Goal: Task Accomplishment & Management: Use online tool/utility

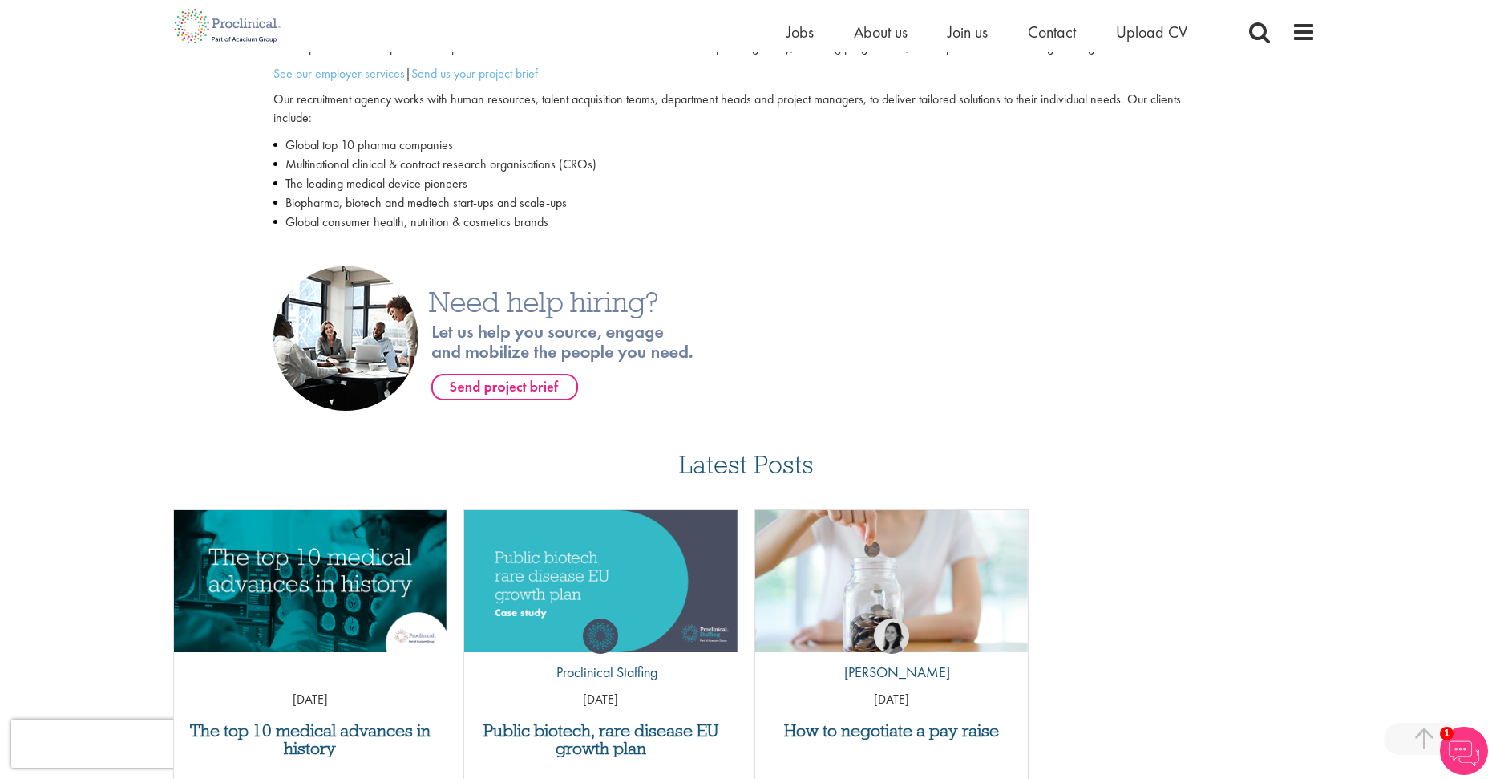
scroll to position [925, 0]
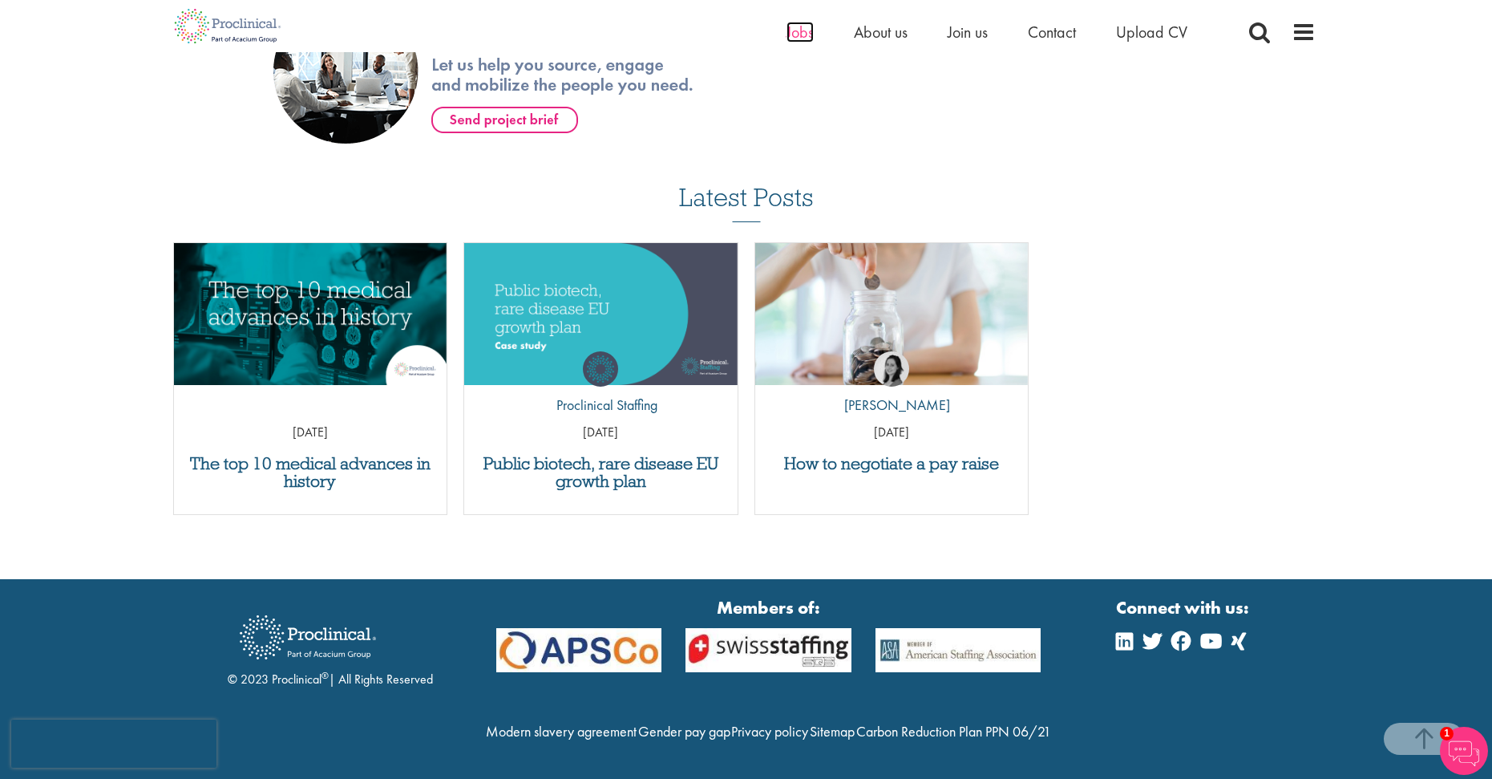
click at [793, 27] on span "Jobs" at bounding box center [800, 32] width 27 height 21
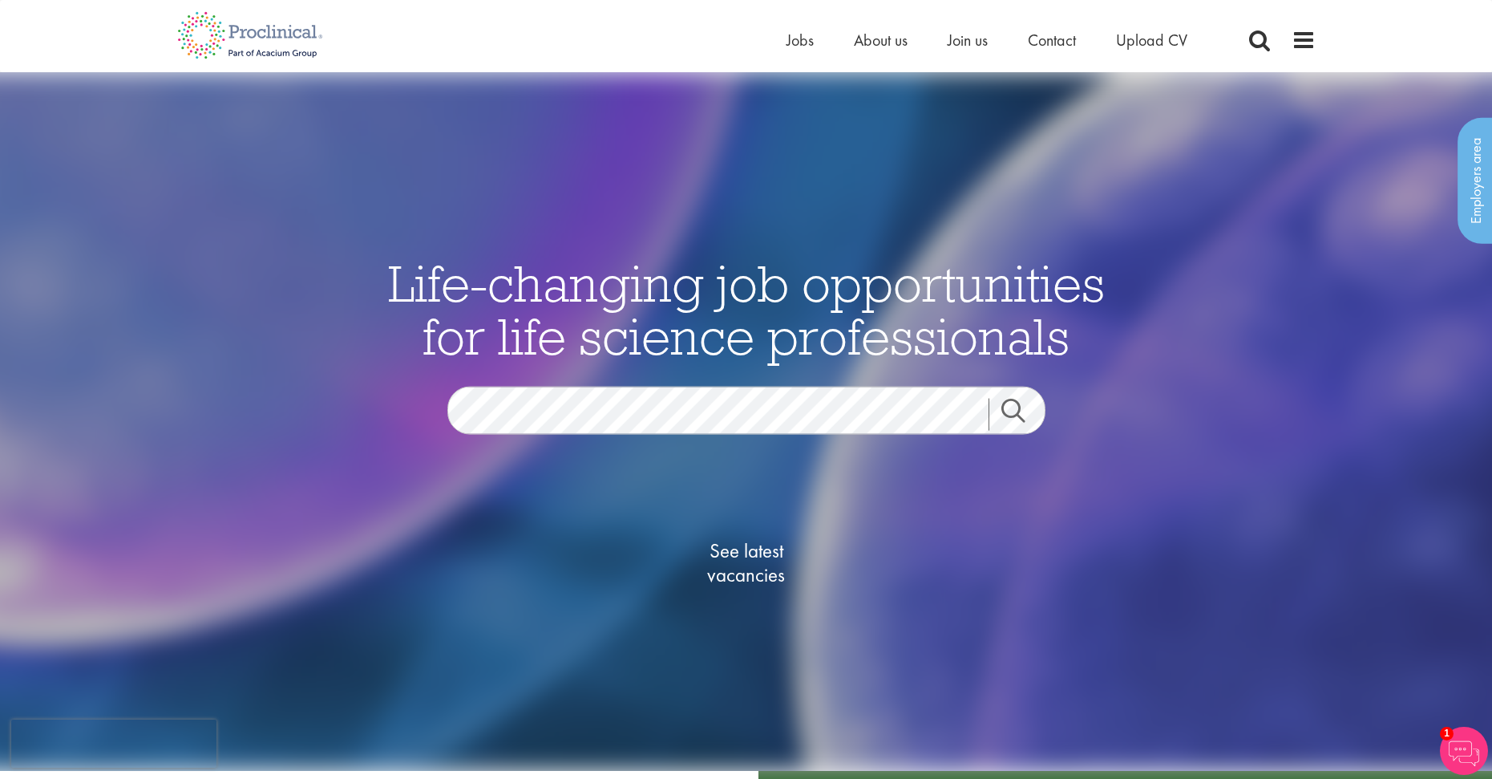
click at [999, 411] on link "Search" at bounding box center [1023, 415] width 69 height 32
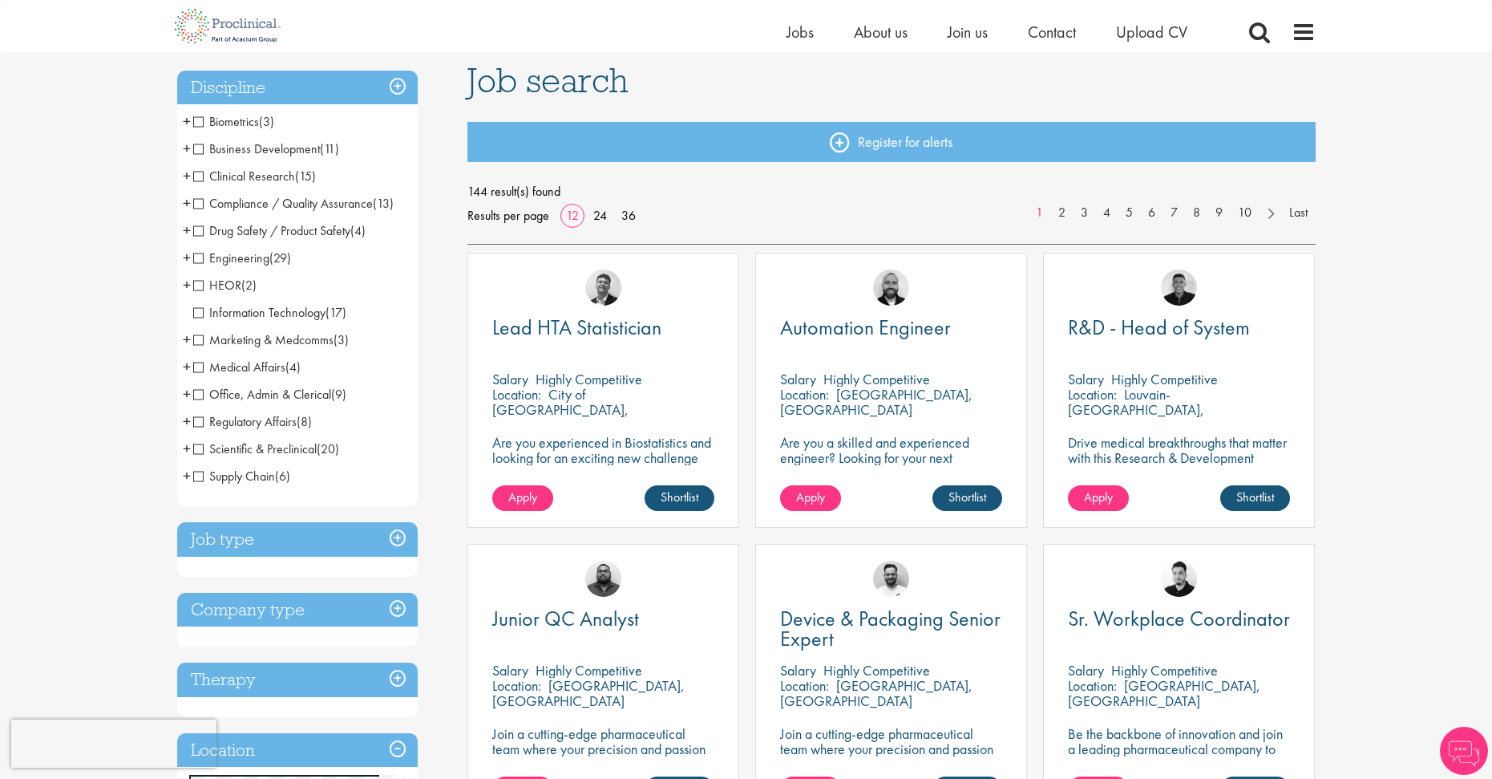
scroll to position [80, 0]
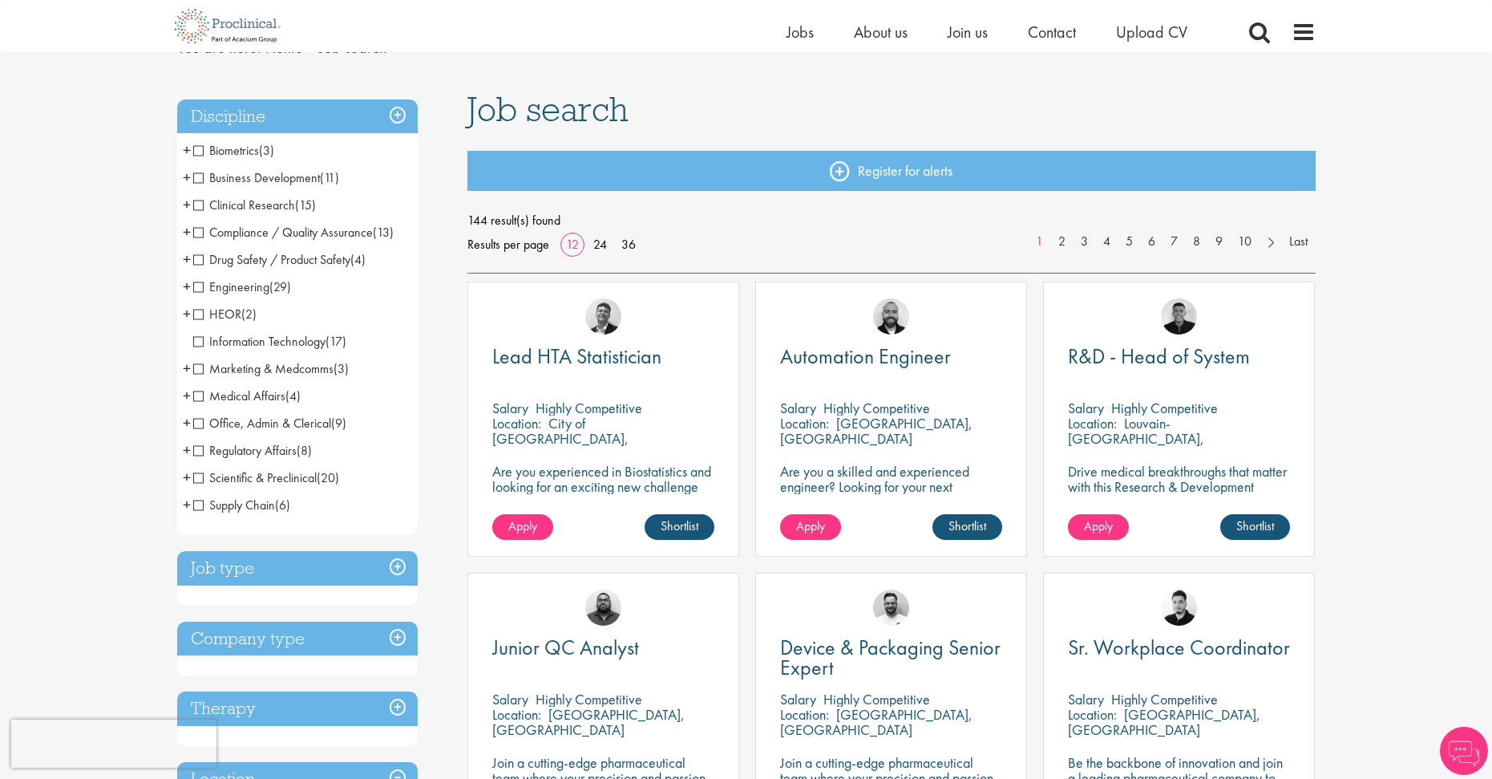
click at [294, 346] on span "Information Technology" at bounding box center [259, 341] width 132 height 17
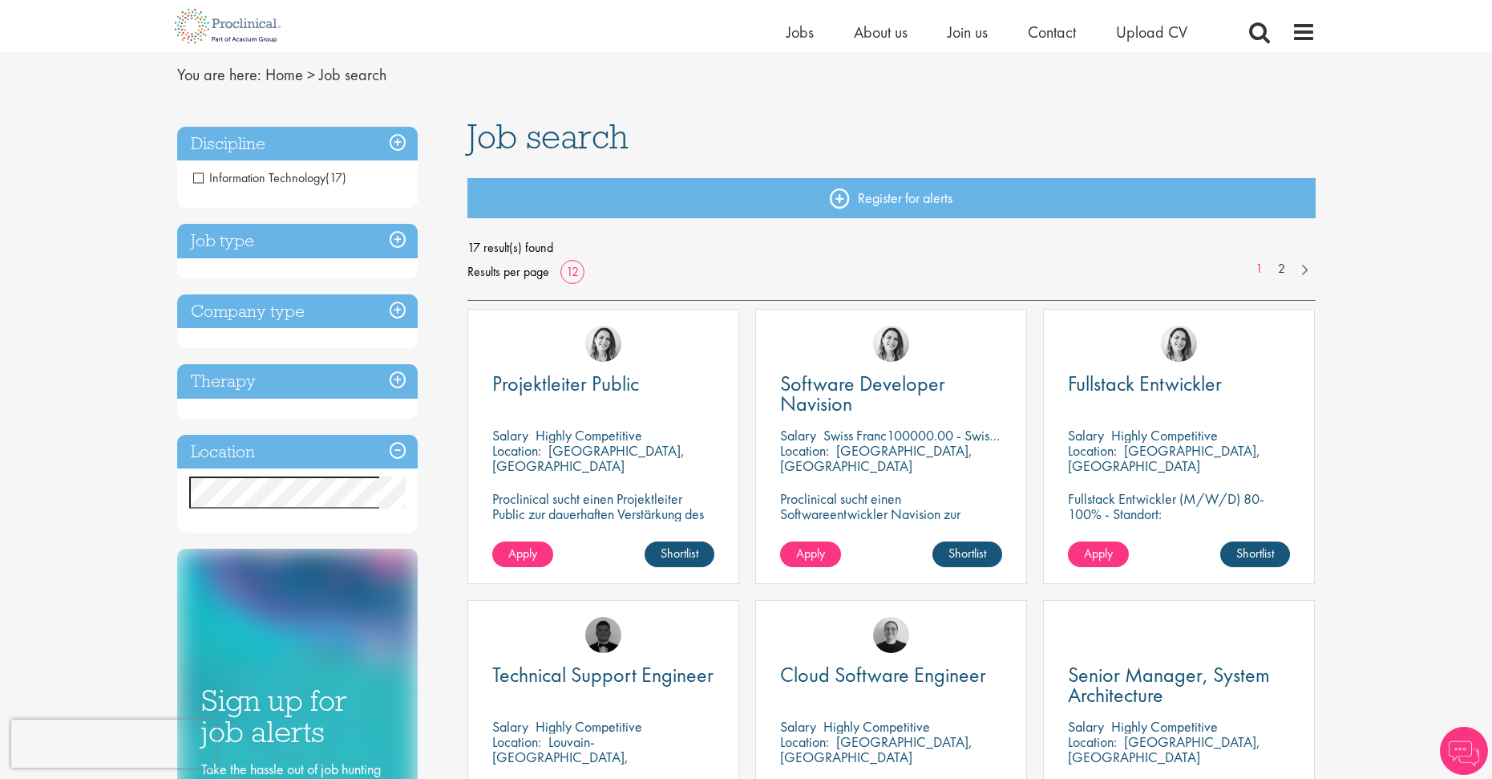
scroll to position [160, 0]
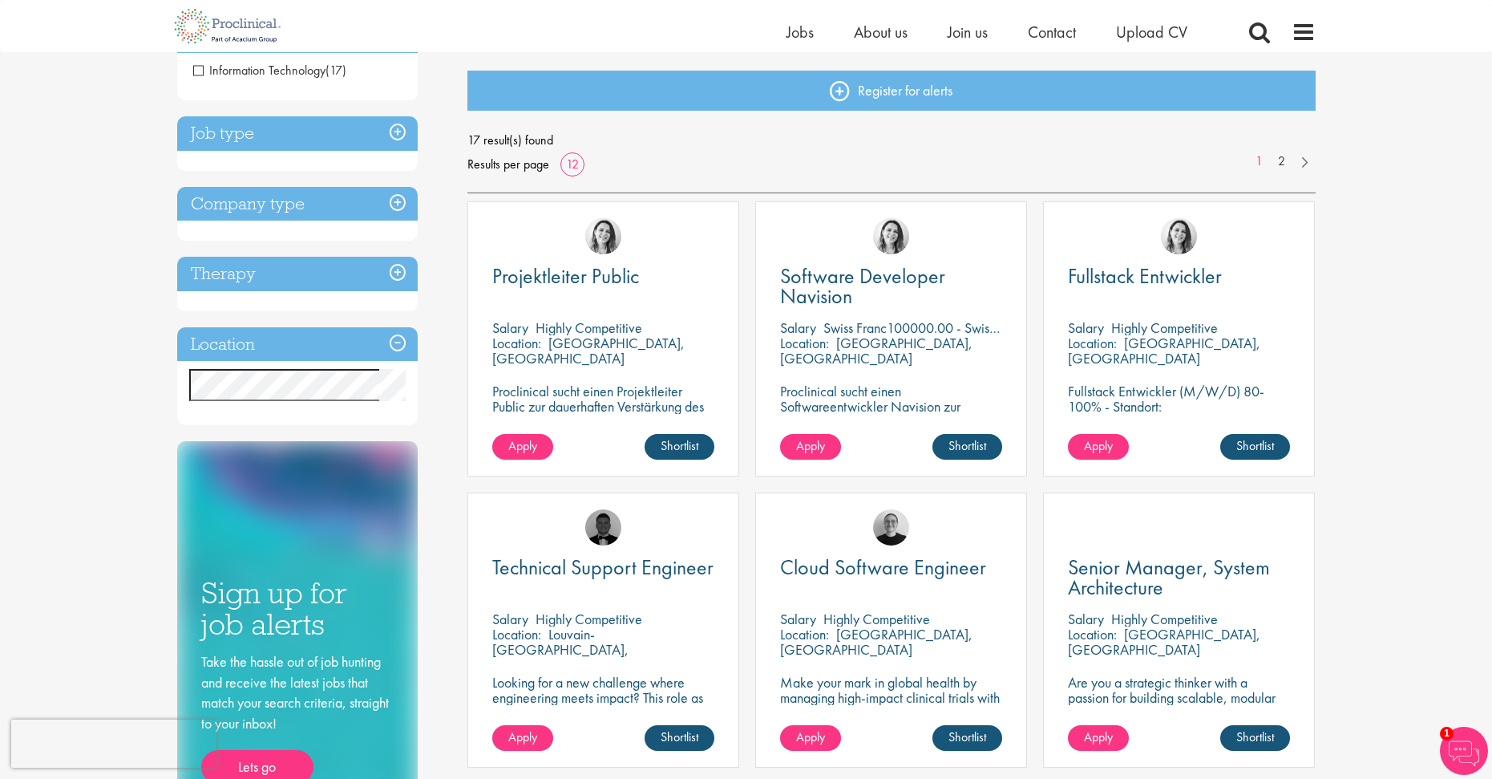
click at [317, 342] on h3 "Location" at bounding box center [297, 344] width 241 height 34
click at [316, 339] on h3 "Location" at bounding box center [297, 344] width 241 height 34
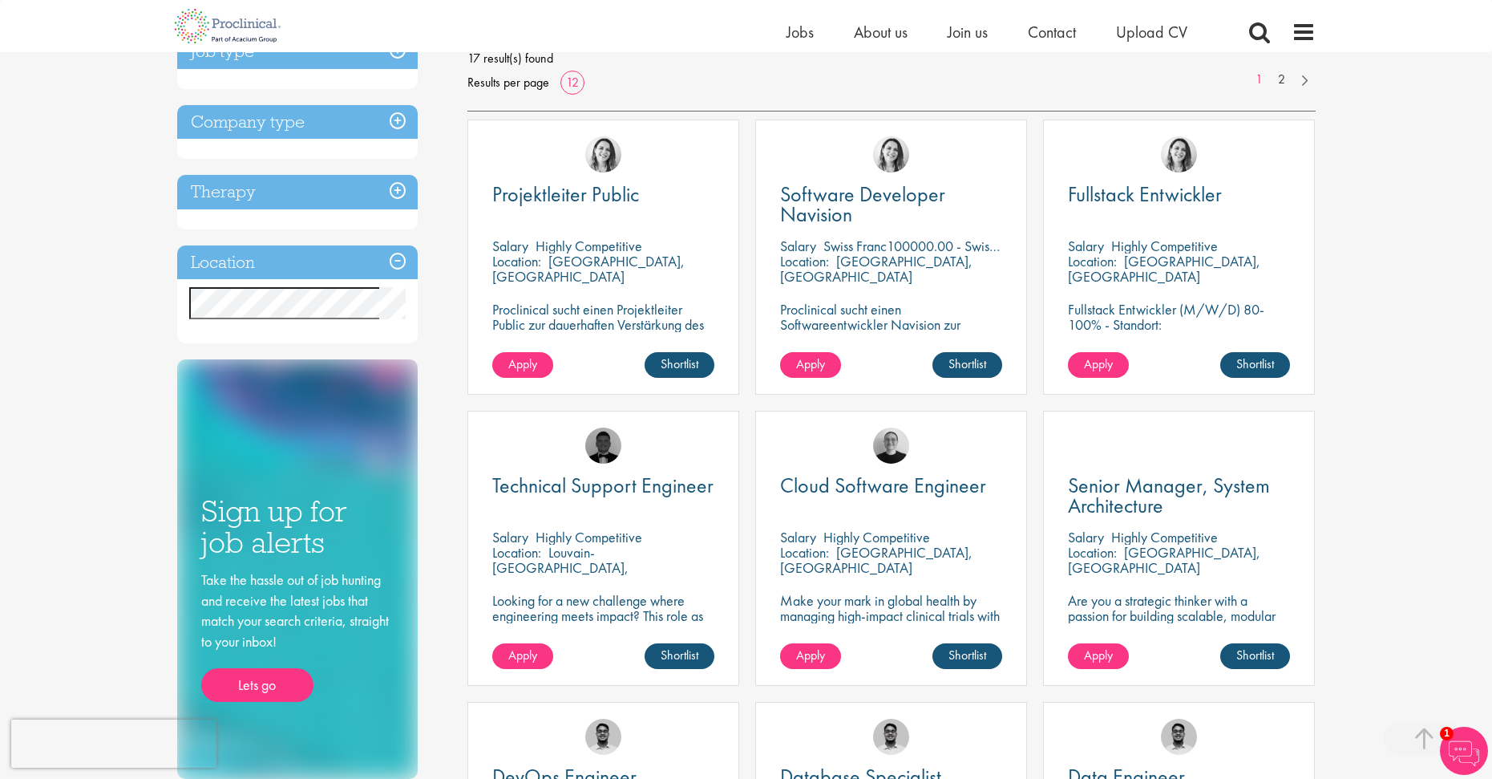
scroll to position [241, 0]
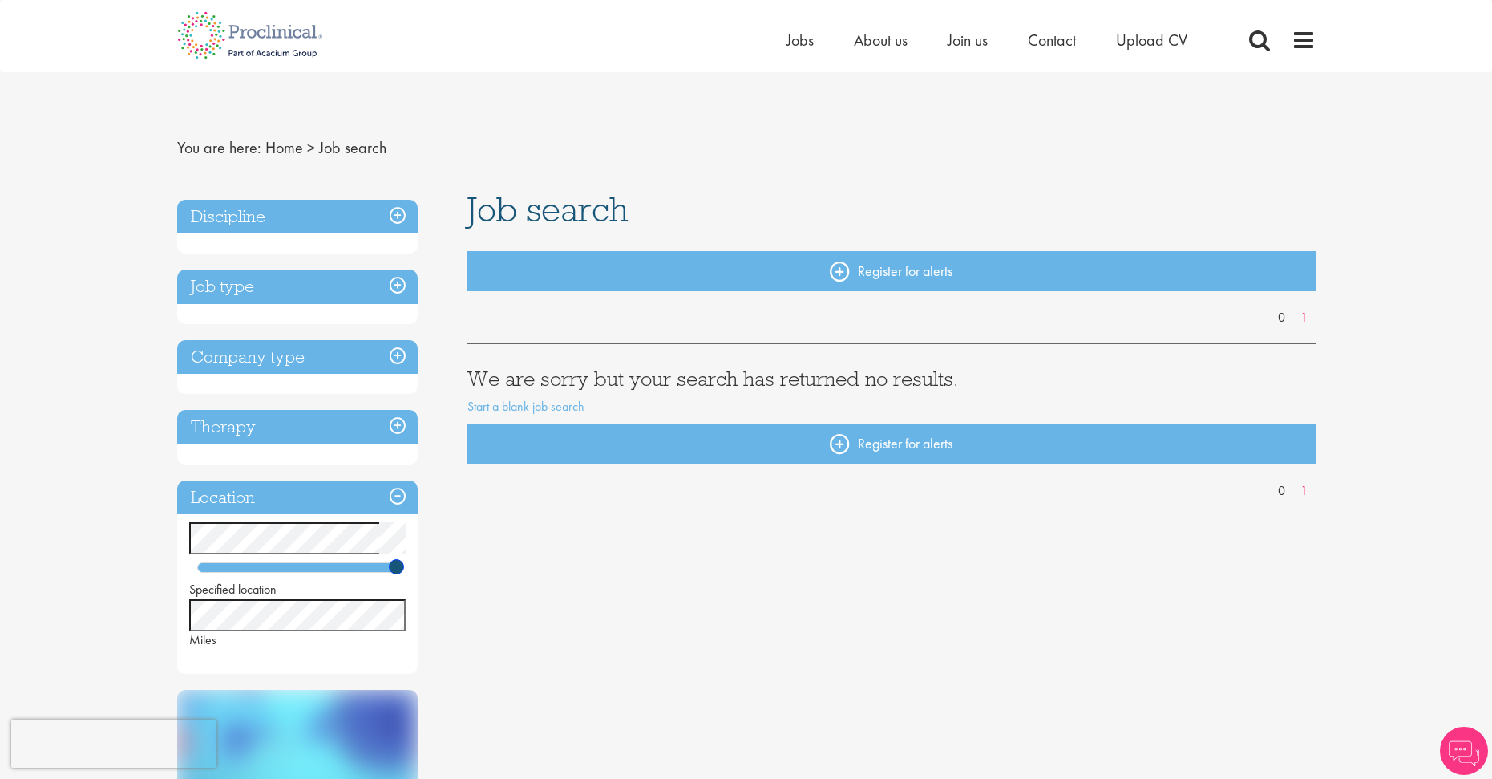
drag, startPoint x: 238, startPoint y: 565, endPoint x: 700, endPoint y: 564, distance: 461.9
click at [700, 564] on div "Discipline Job type Company type Therapy Location Specified location Miles Low …" at bounding box center [746, 650] width 1163 height 917
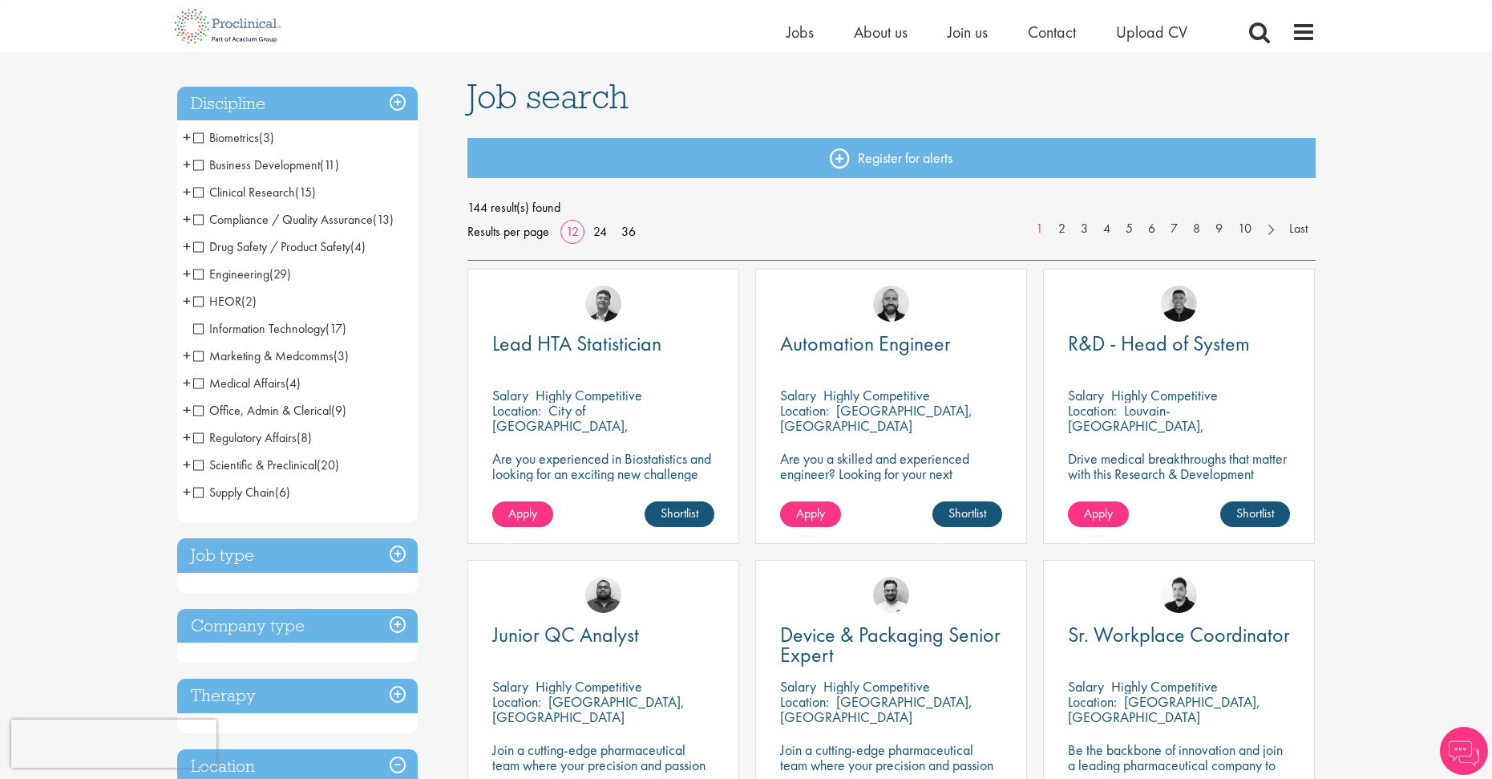
drag, startPoint x: 576, startPoint y: 407, endPoint x: 585, endPoint y: 409, distance: 9.0
